Goal: Information Seeking & Learning: Learn about a topic

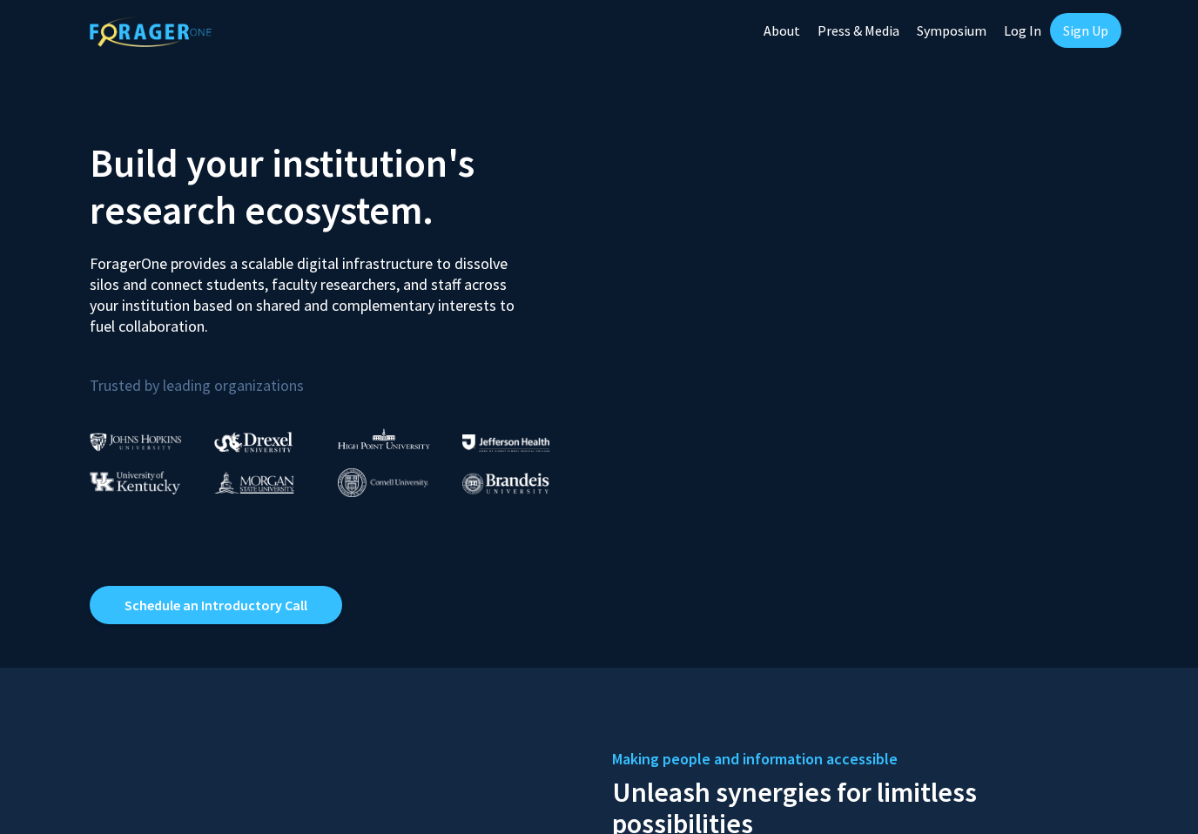
click at [1022, 29] on link "Log In" at bounding box center [1022, 30] width 55 height 61
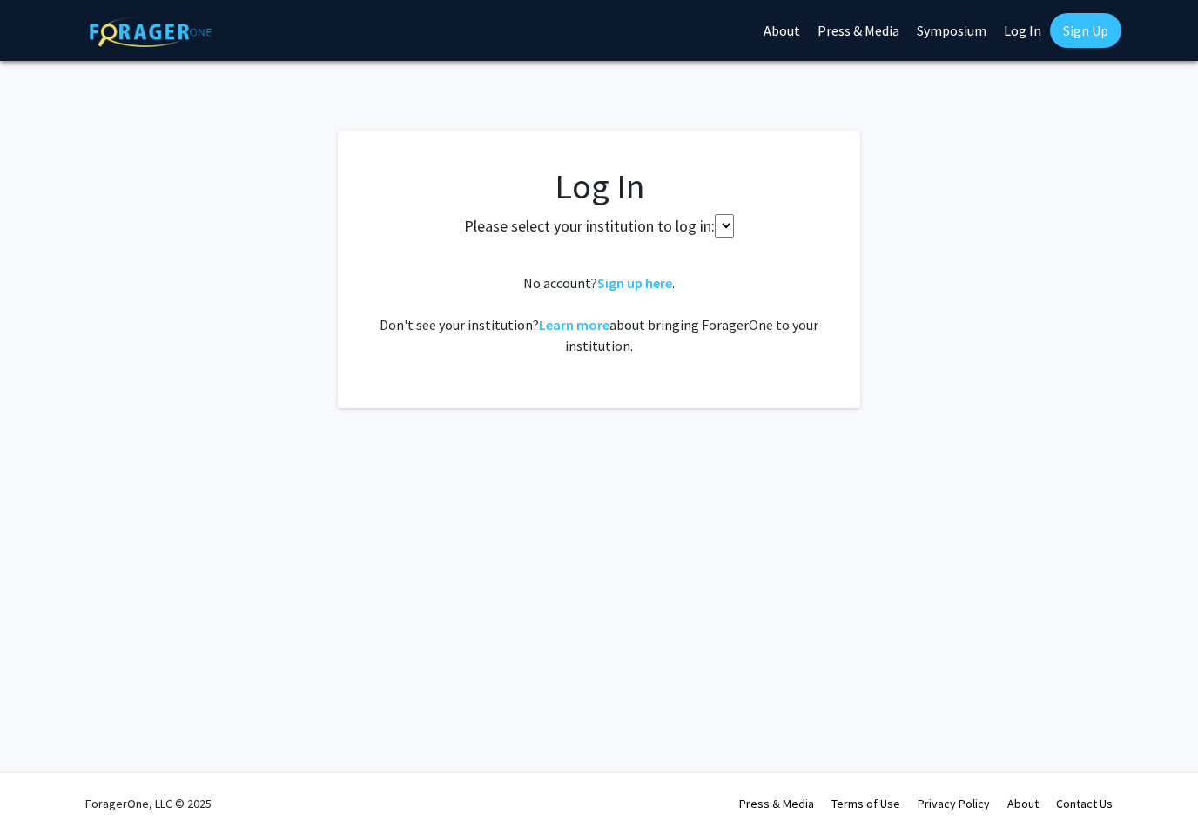
select select
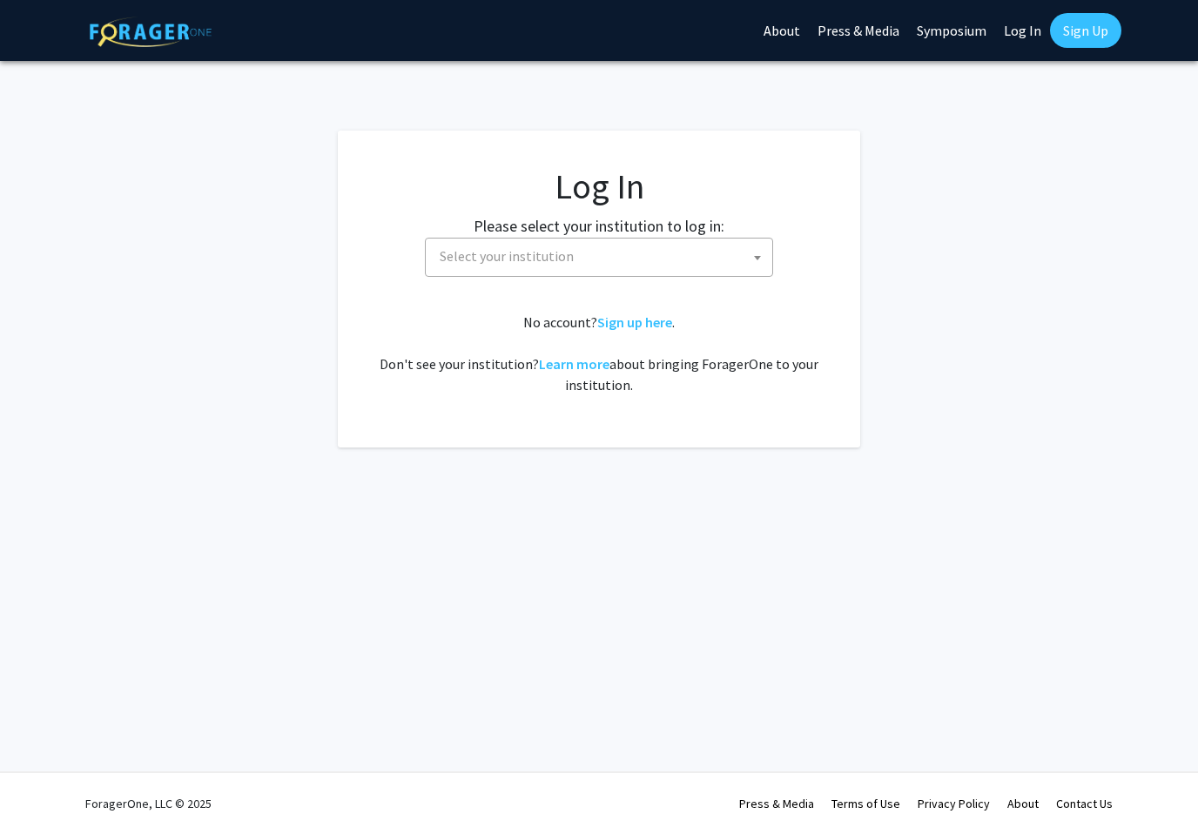
click at [686, 259] on span "Select your institution" at bounding box center [603, 257] width 340 height 36
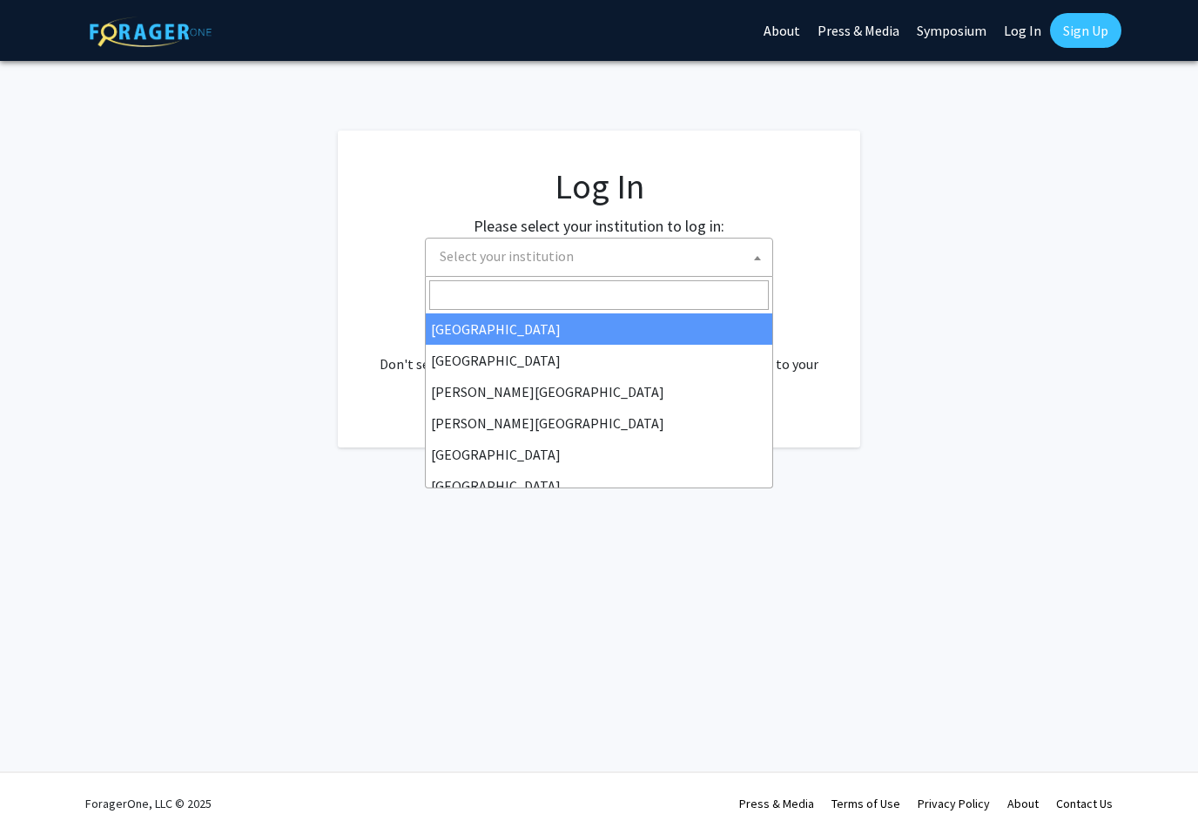
click at [632, 291] on input "Search" at bounding box center [599, 295] width 340 height 30
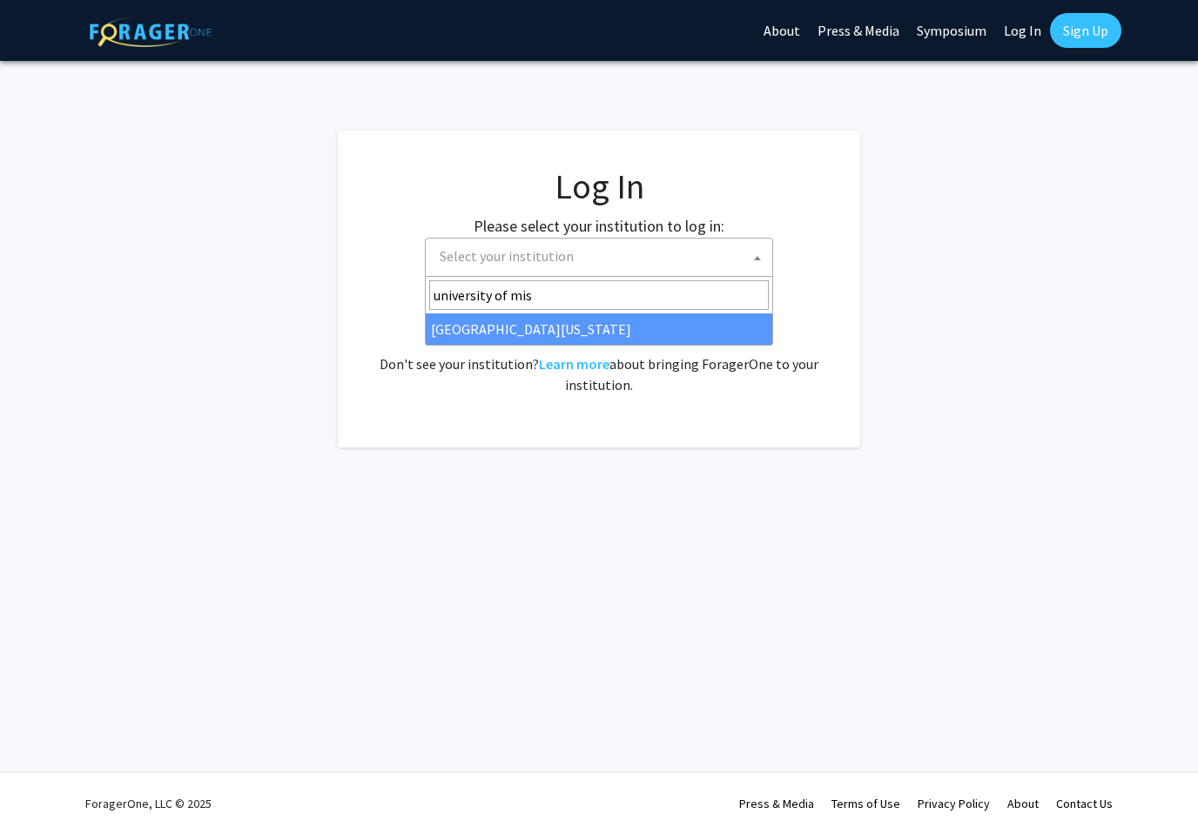
type input "university of miss"
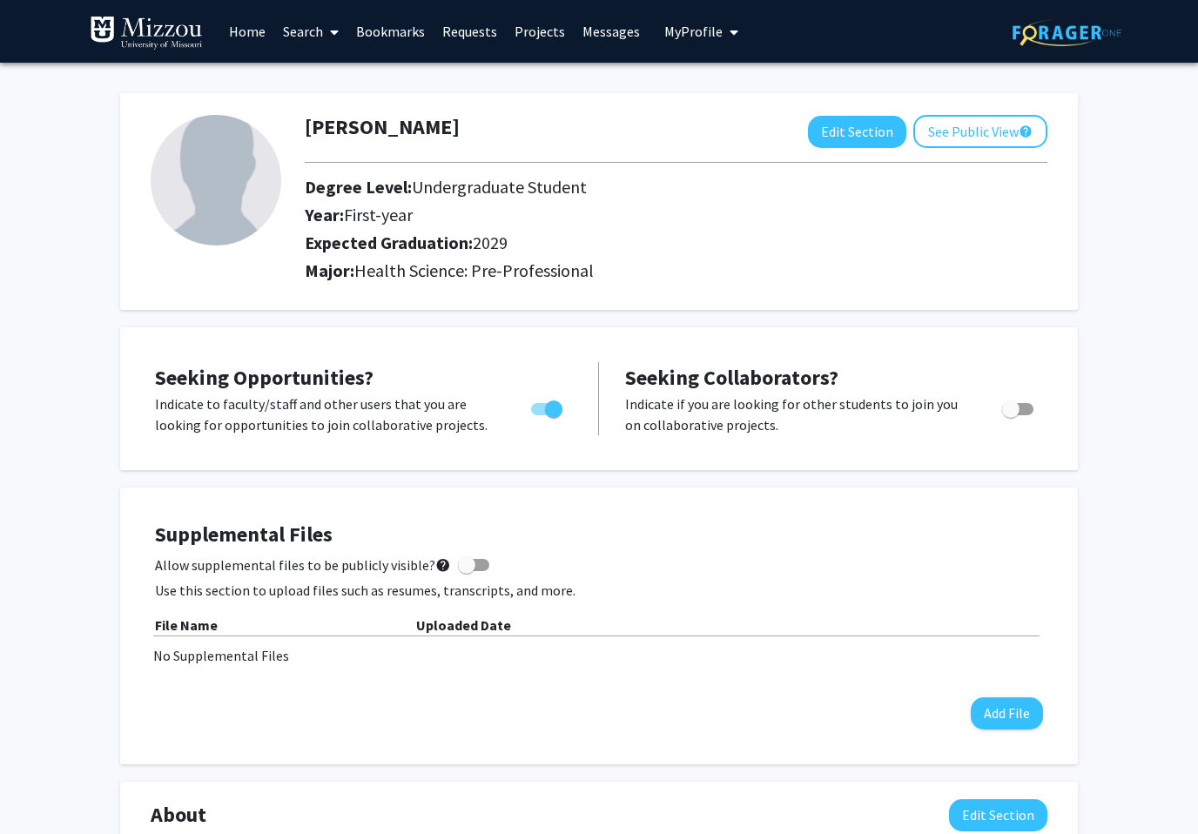
click at [258, 33] on link "Home" at bounding box center [247, 31] width 54 height 61
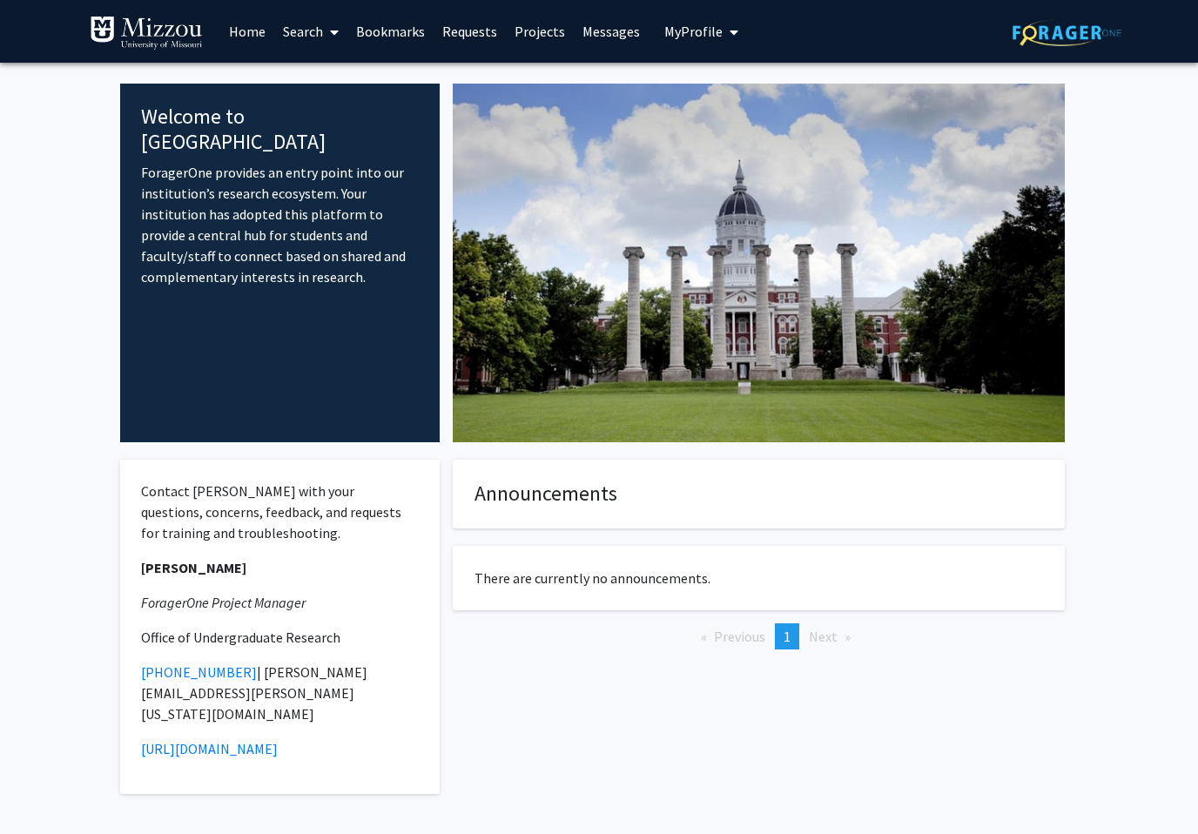
click at [334, 30] on icon at bounding box center [334, 32] width 9 height 14
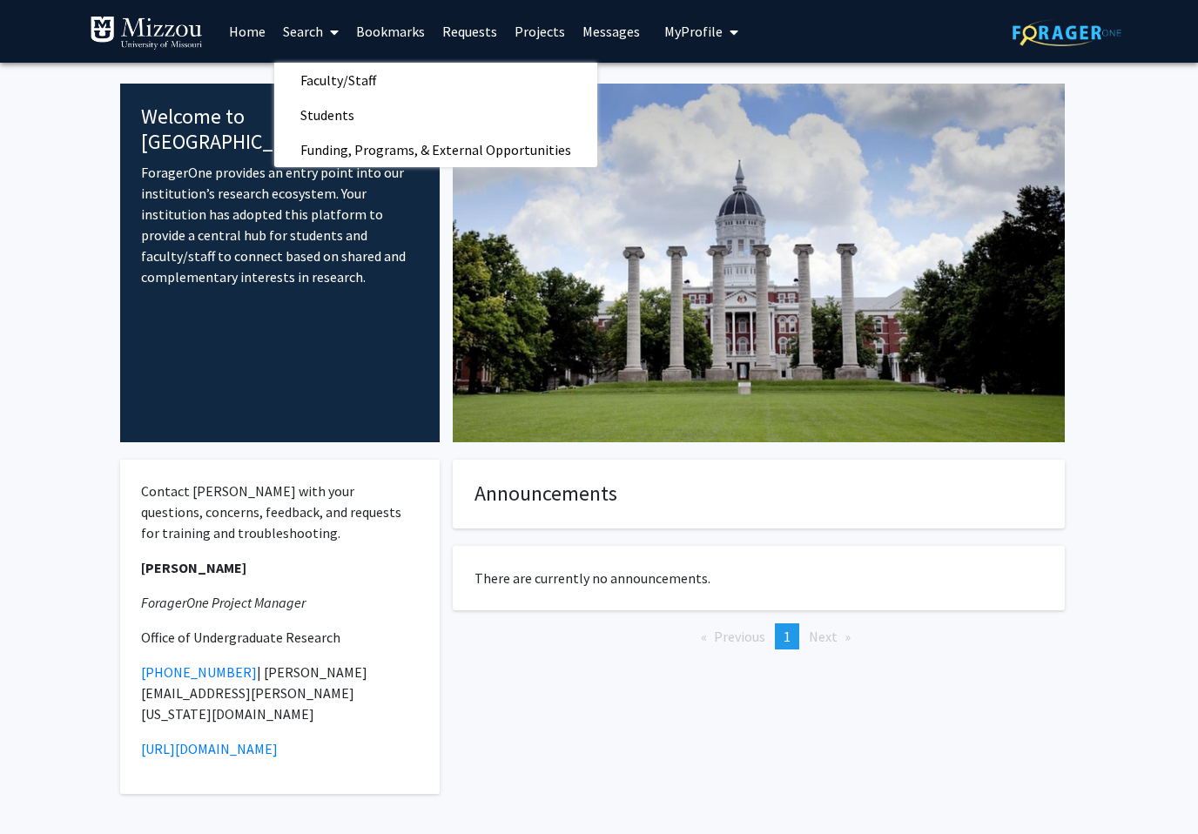
click at [414, 80] on link "Faculty/Staff" at bounding box center [435, 80] width 323 height 26
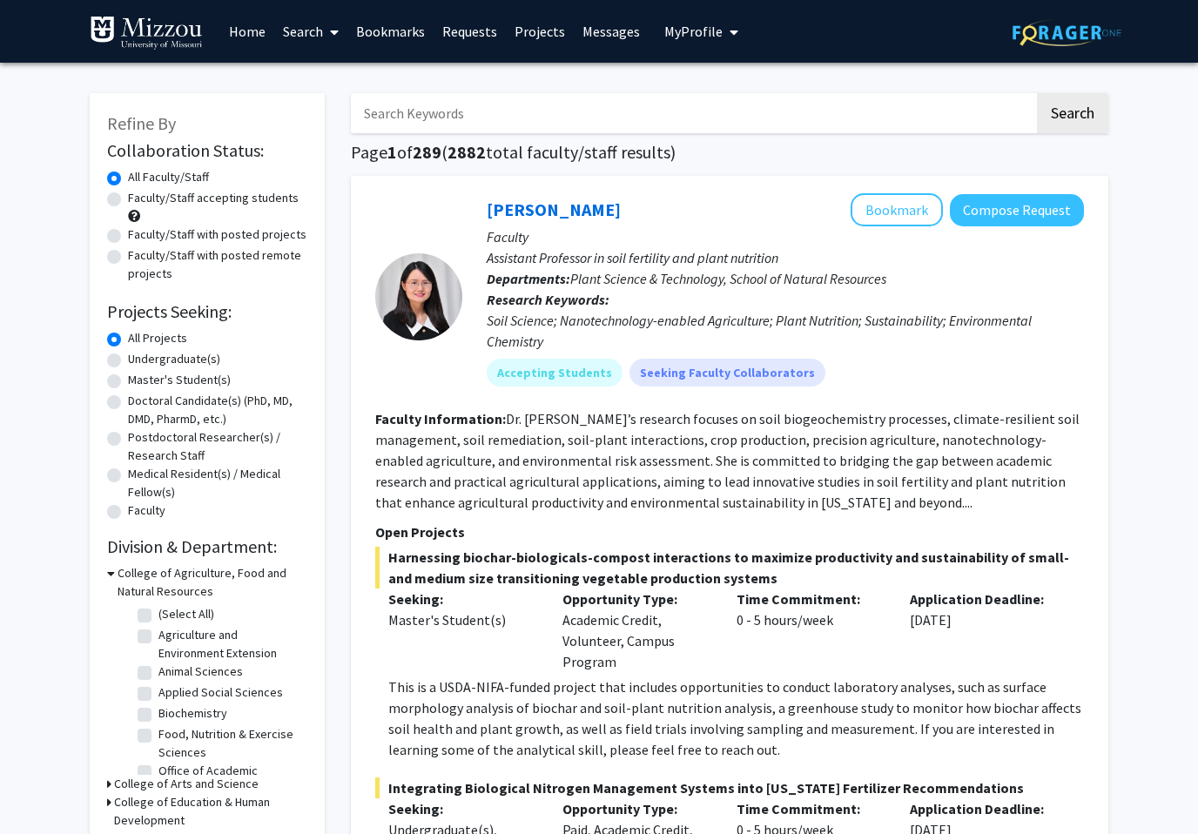
click at [128, 355] on label "Undergraduate(s)" at bounding box center [174, 359] width 92 height 18
click at [128, 355] on input "Undergraduate(s)" at bounding box center [133, 355] width 11 height 11
radio input "true"
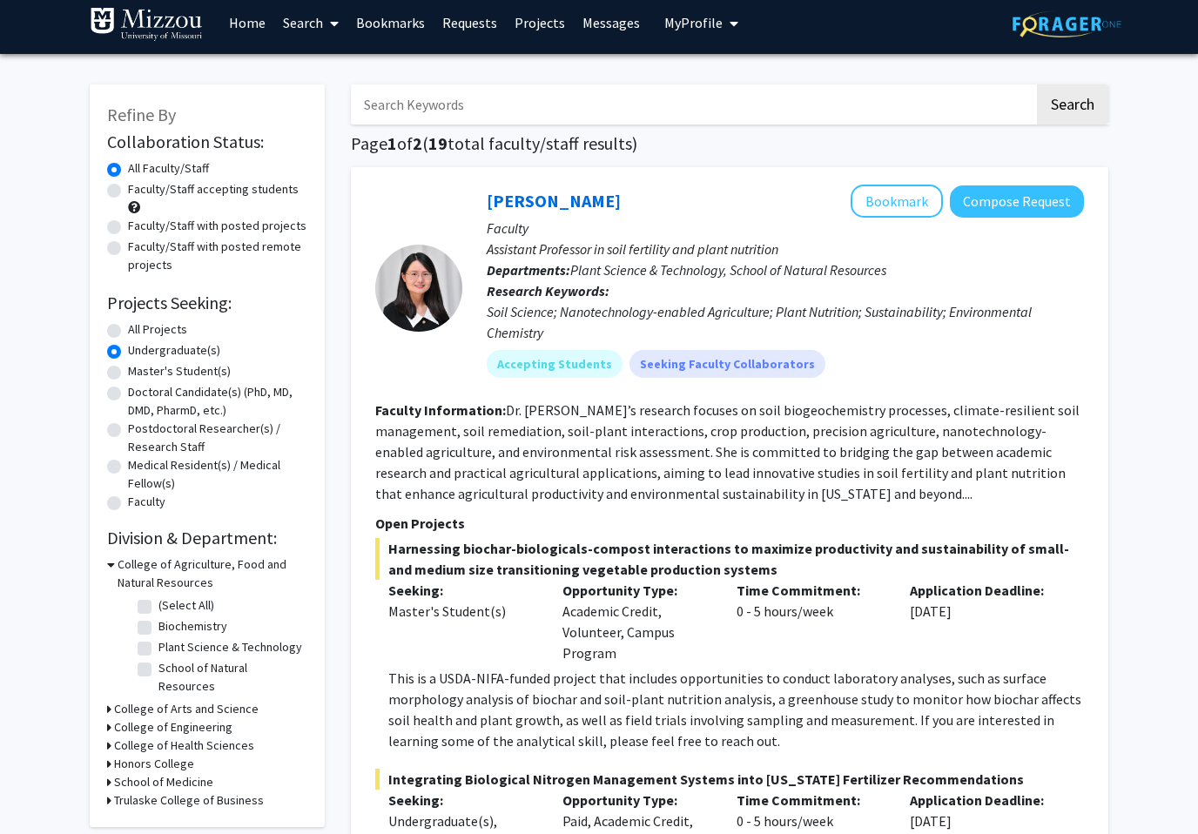
scroll to position [9, 0]
click at [128, 195] on label "Faculty/Staff accepting students" at bounding box center [213, 189] width 171 height 18
click at [128, 192] on input "Faculty/Staff accepting students" at bounding box center [133, 185] width 11 height 11
radio input "true"
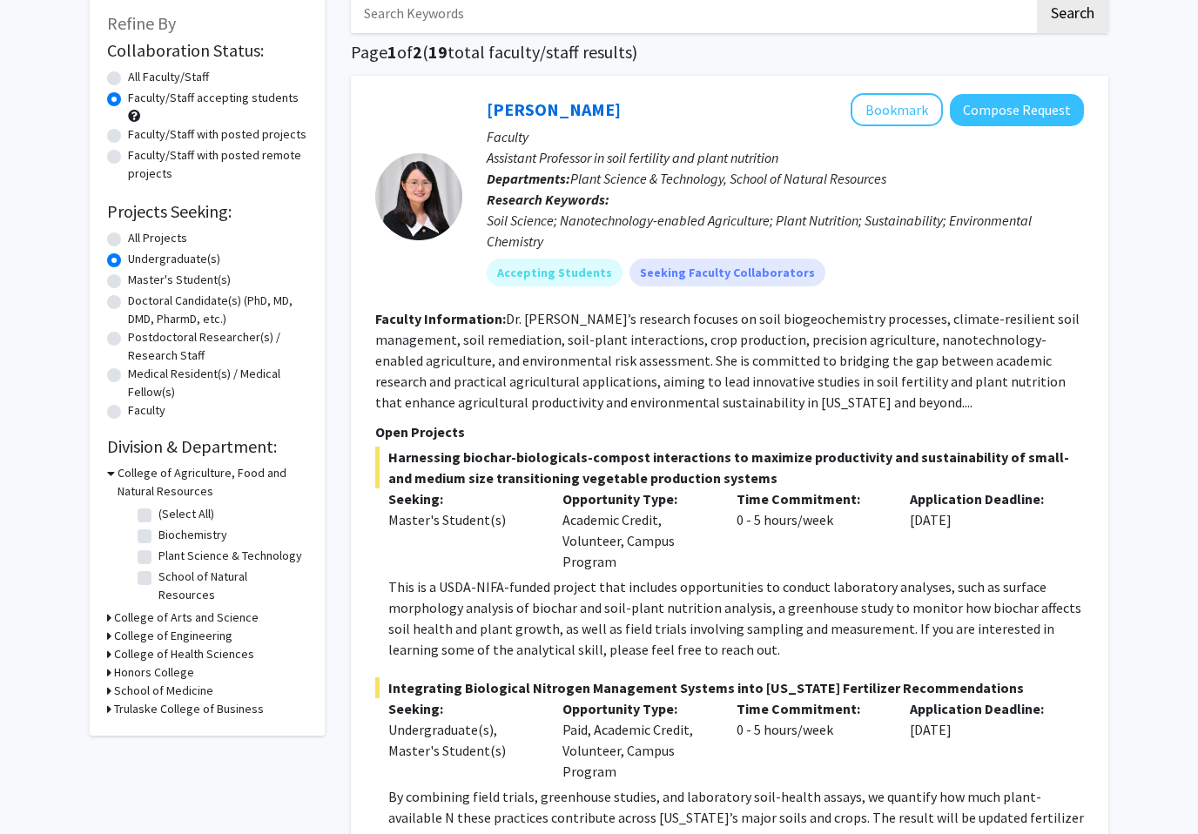
scroll to position [101, 0]
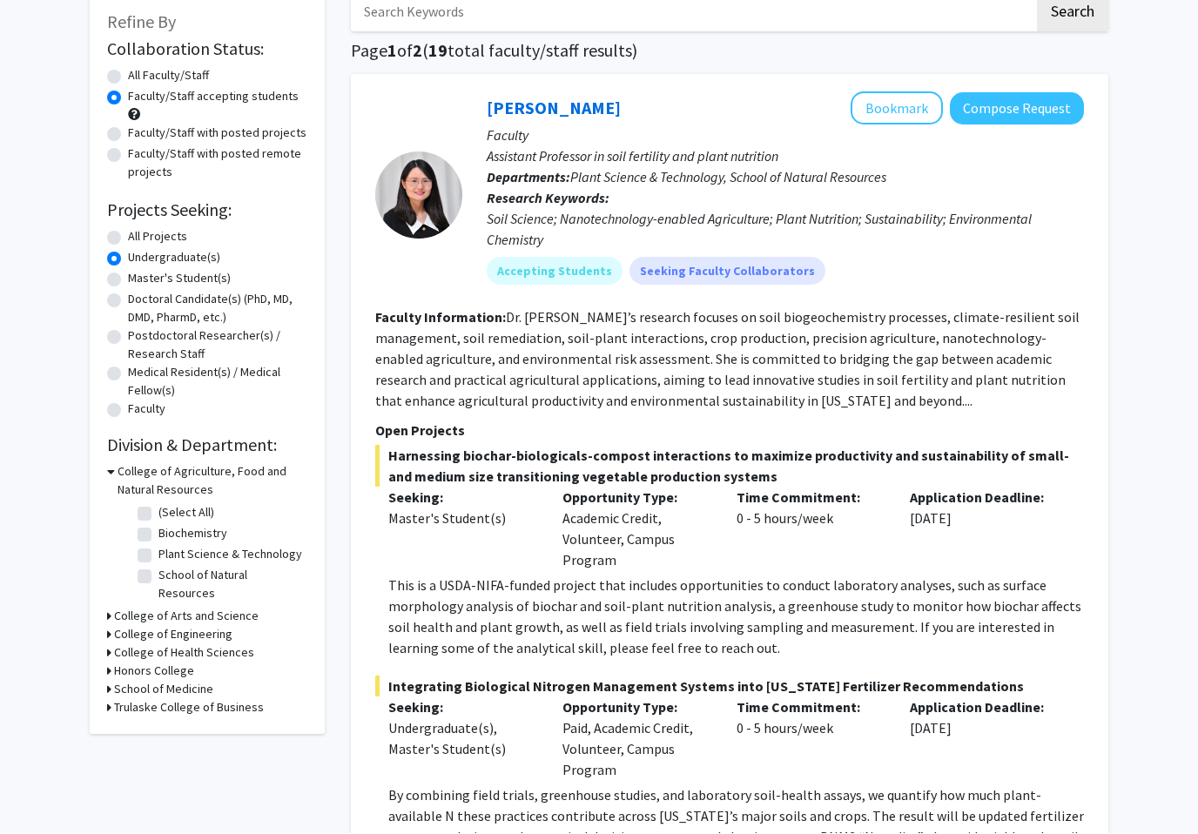
click at [100, 635] on div "Refine By Collaboration Status: Collaboration Status All Faculty/Staff Collabor…" at bounding box center [207, 363] width 235 height 743
click at [144, 626] on h3 "College of Engineering" at bounding box center [173, 635] width 118 height 18
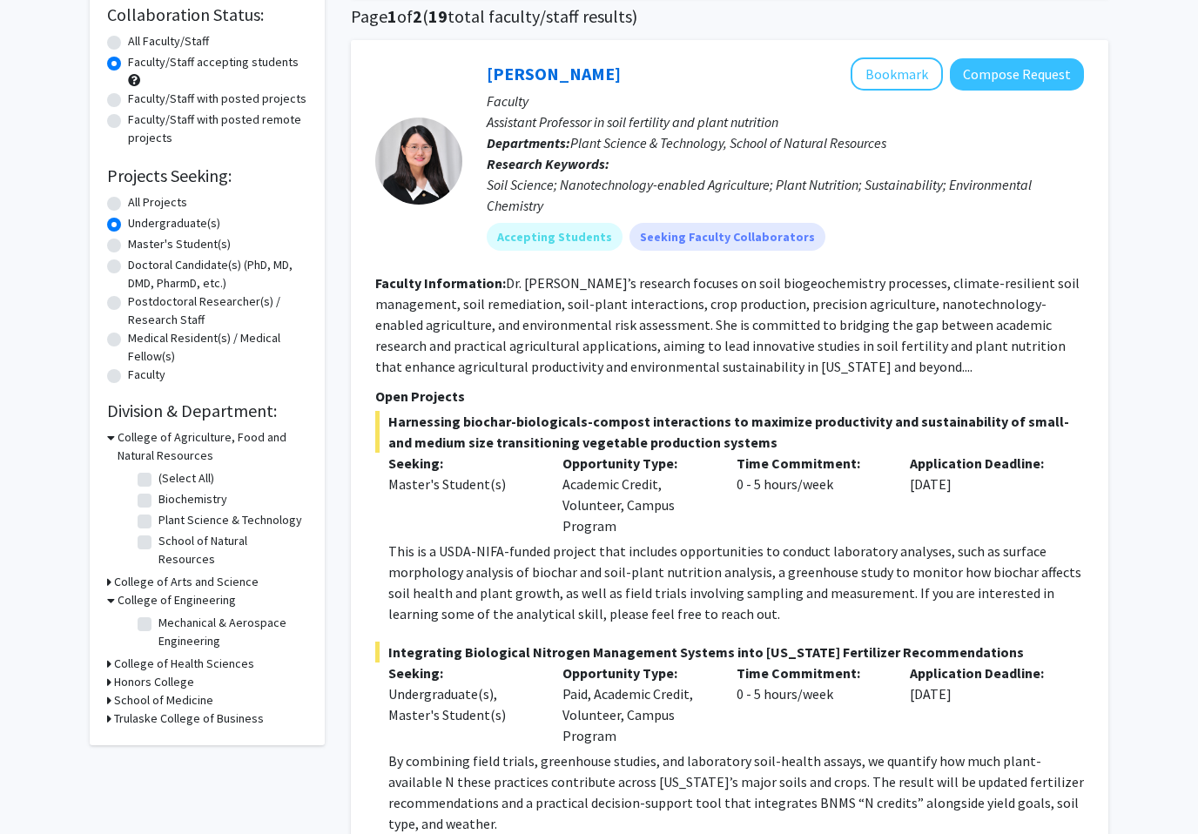
click at [157, 656] on h3 "College of Health Sciences" at bounding box center [184, 665] width 140 height 18
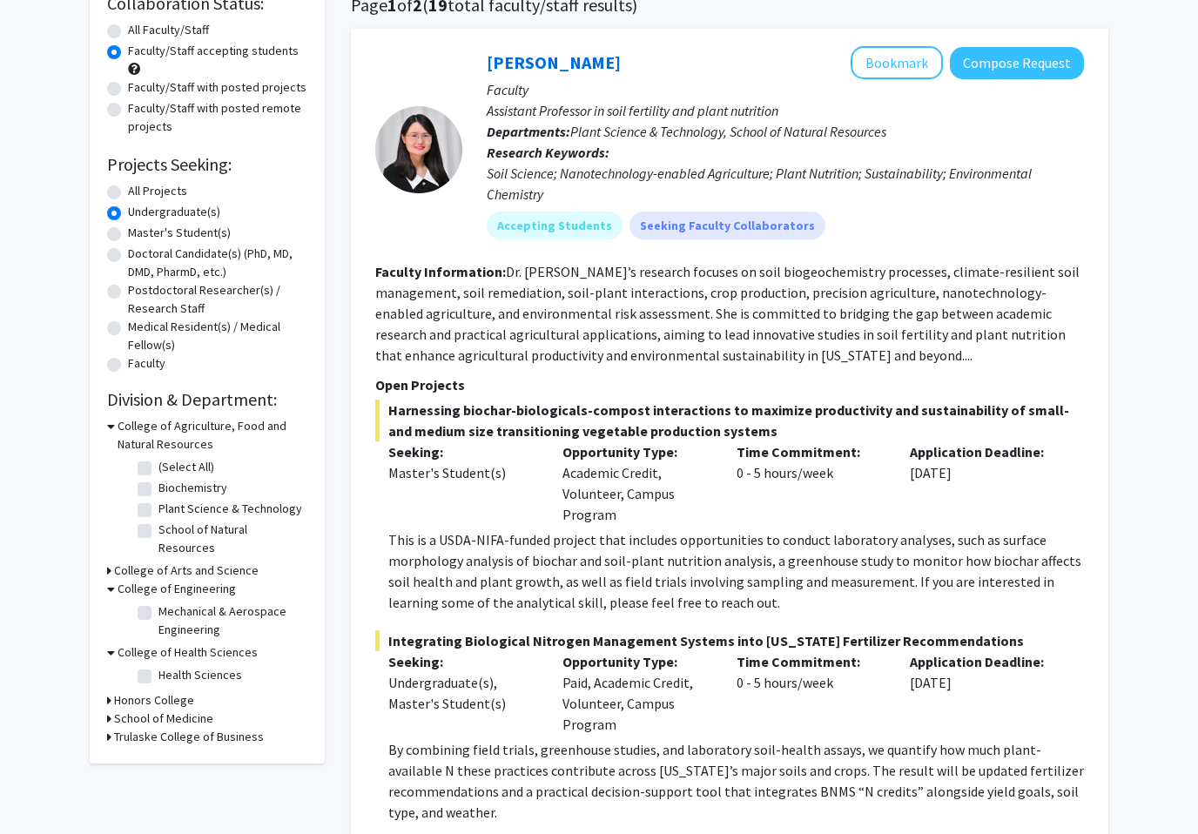
scroll to position [159, 0]
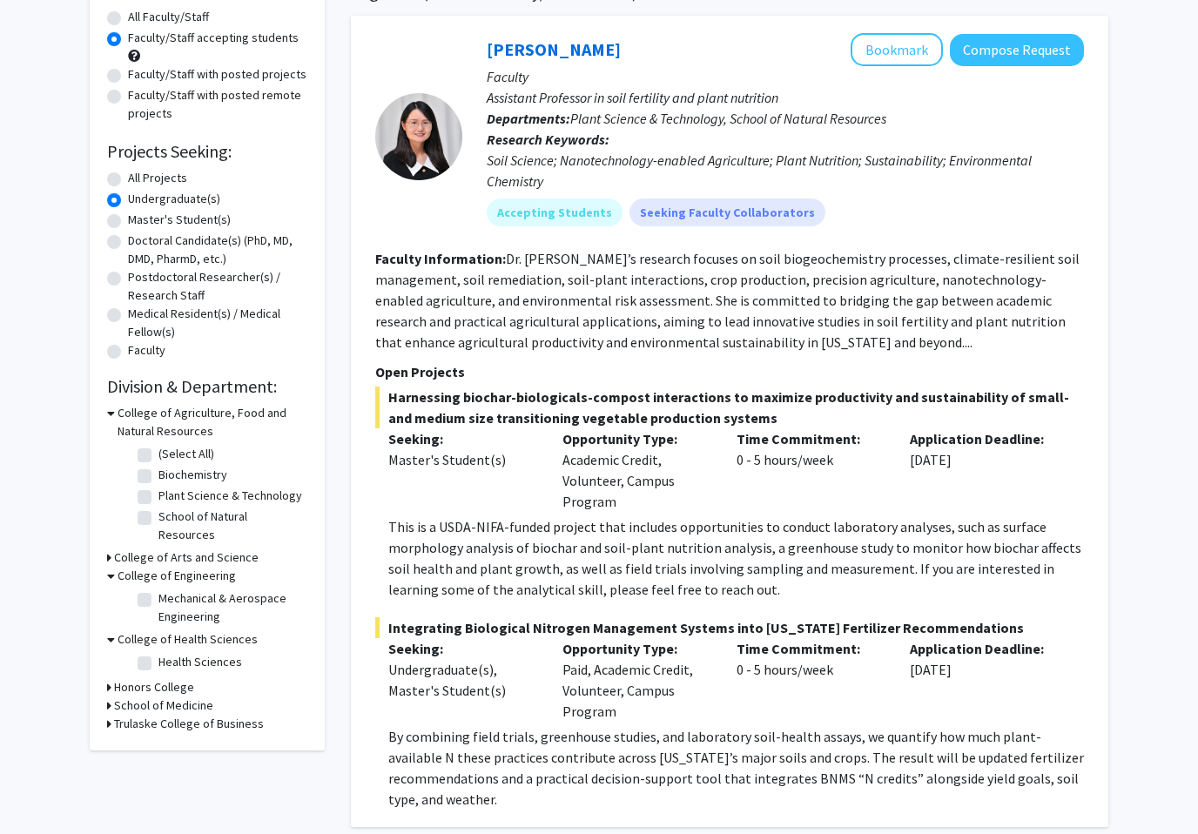
click at [158, 654] on label "Health Sciences" at bounding box center [200, 663] width 84 height 18
click at [158, 654] on input "Health Sciences" at bounding box center [163, 659] width 11 height 11
checkbox input "true"
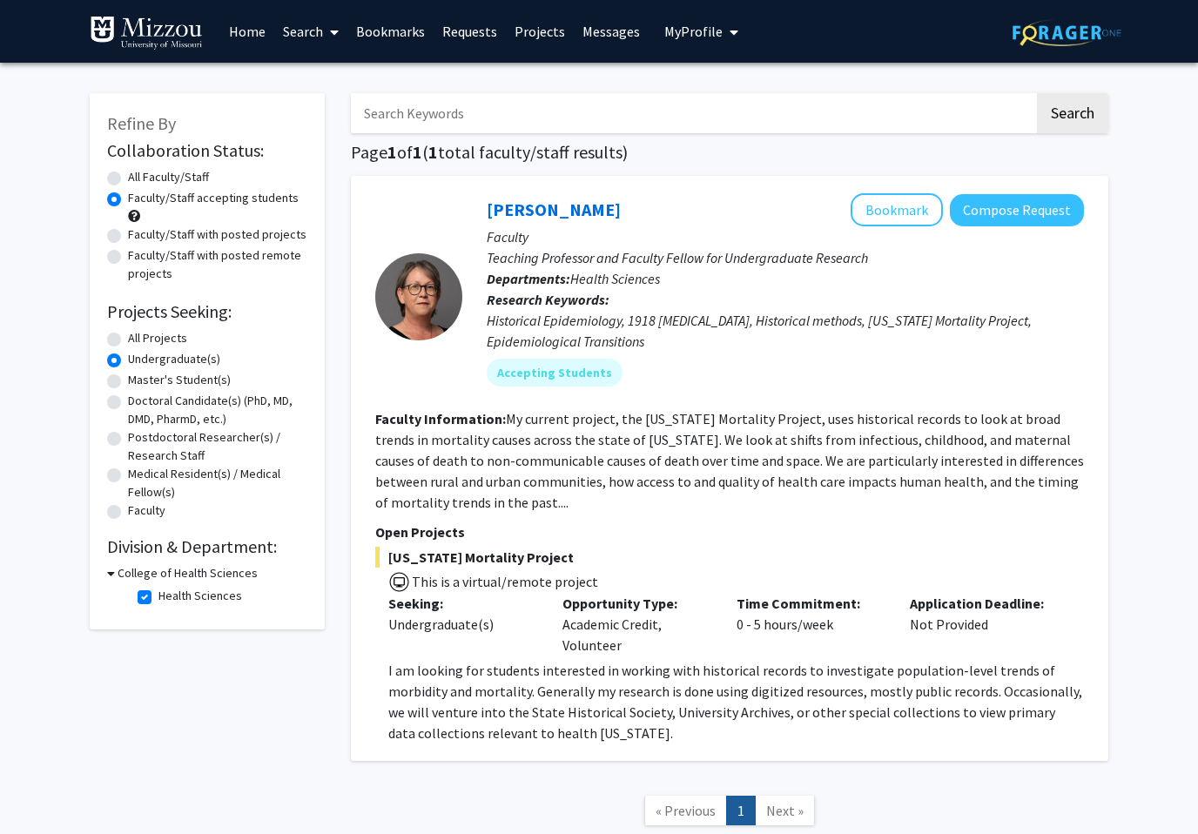
click at [128, 228] on label "Faculty/Staff with posted projects" at bounding box center [217, 235] width 179 height 18
click at [128, 228] on input "Faculty/Staff with posted projects" at bounding box center [133, 231] width 11 height 11
radio input "true"
click at [128, 178] on label "All Faculty/Staff" at bounding box center [168, 177] width 81 height 18
click at [128, 178] on input "All Faculty/Staff" at bounding box center [133, 173] width 11 height 11
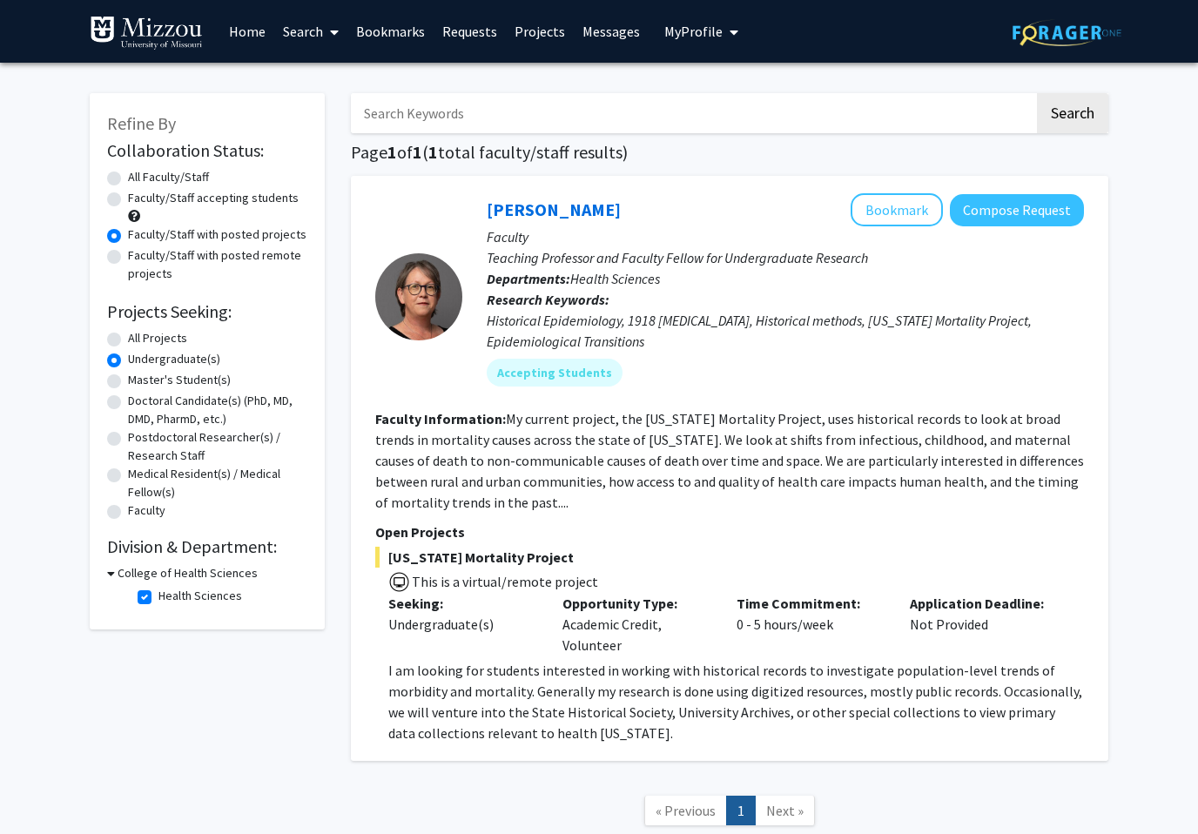
radio input "true"
click at [128, 335] on label "All Projects" at bounding box center [157, 338] width 59 height 18
click at [128, 335] on input "All Projects" at bounding box center [133, 334] width 11 height 11
radio input "true"
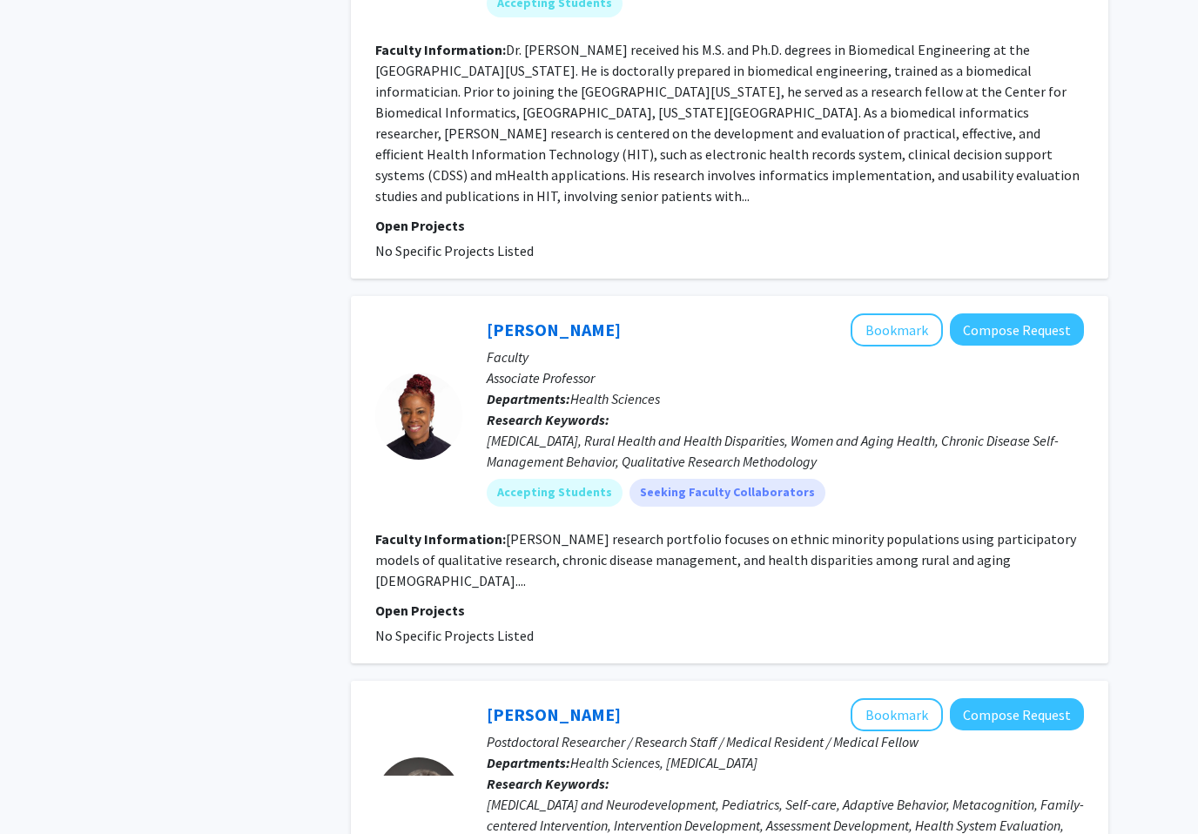
scroll to position [1943, 0]
click at [246, 561] on div "Refine By Collaboration Status: Collaboration Status All Faculty/Staff Collabor…" at bounding box center [207, 484] width 261 height 4703
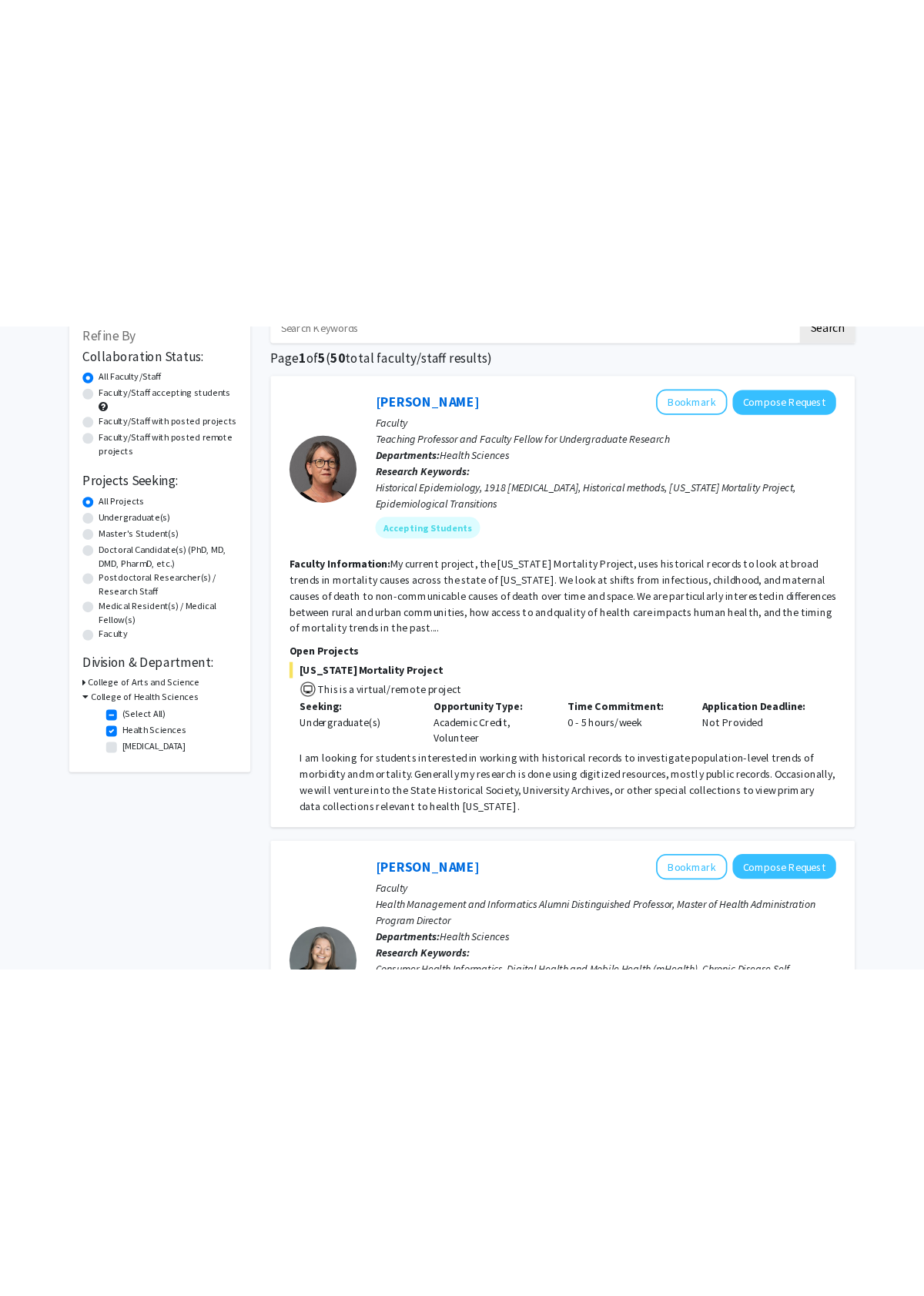
scroll to position [0, 0]
